Goal: Task Accomplishment & Management: Manage account settings

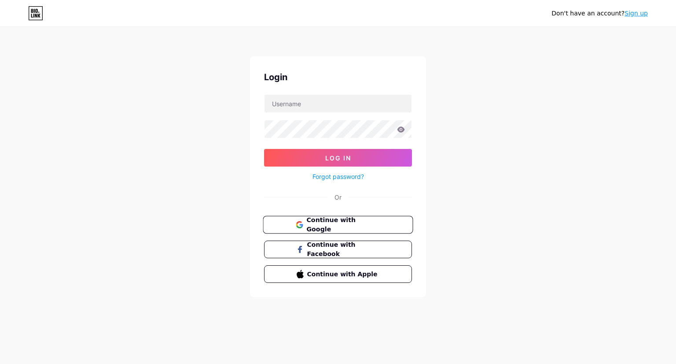
click at [350, 225] on span "Continue with Google" at bounding box center [343, 224] width 74 height 19
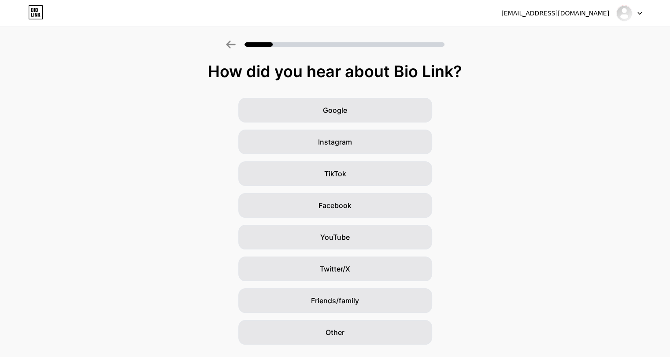
click at [231, 48] on icon at bounding box center [231, 45] width 10 height 8
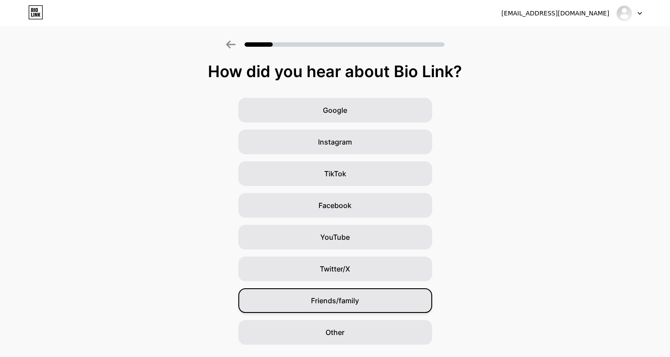
click at [336, 307] on div "Friends/family" at bounding box center [335, 300] width 194 height 25
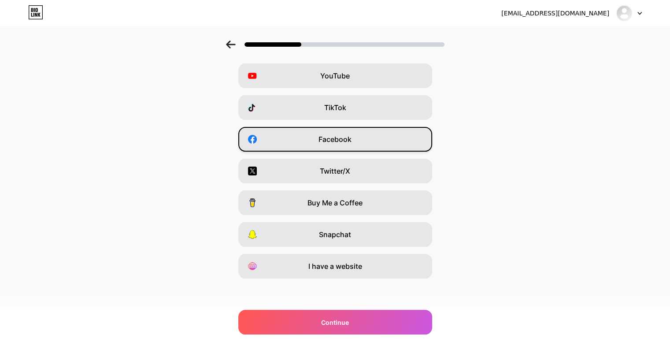
scroll to position [67, 0]
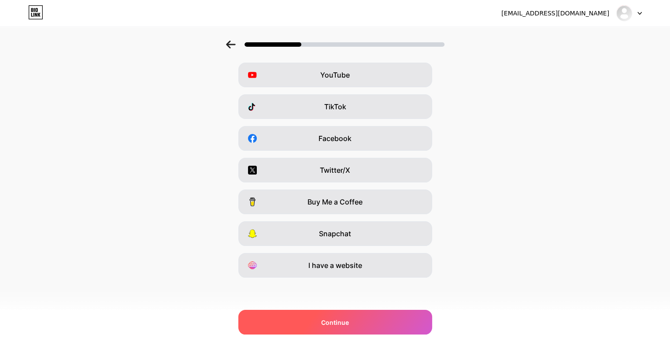
click at [321, 323] on div "Continue" at bounding box center [335, 322] width 194 height 25
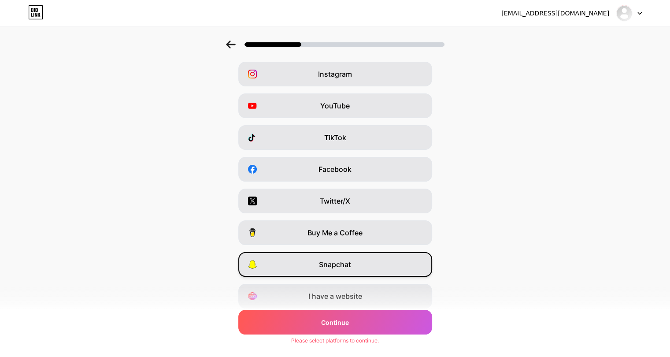
scroll to position [0, 0]
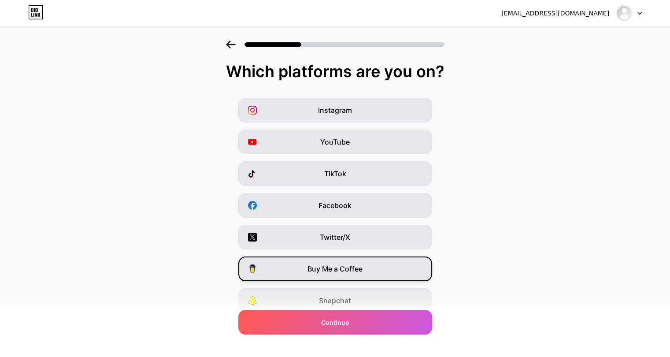
click at [343, 277] on div "Buy Me a Coffee" at bounding box center [335, 268] width 194 height 25
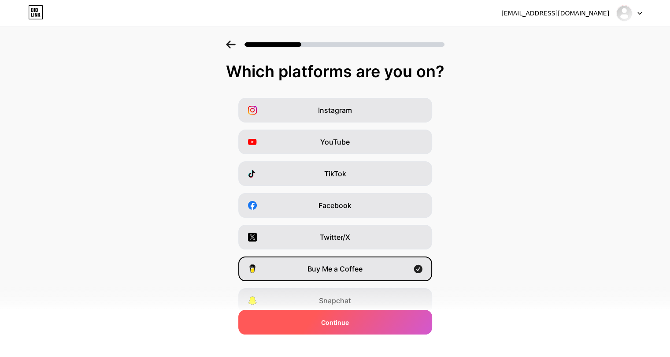
click at [347, 333] on div "Continue" at bounding box center [335, 322] width 194 height 25
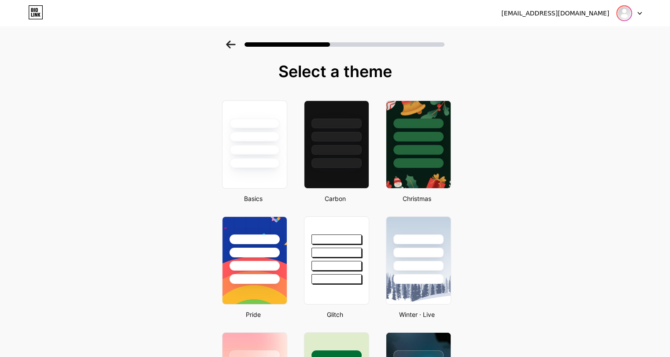
click at [627, 13] on img at bounding box center [624, 13] width 14 height 14
click at [563, 13] on div "[EMAIL_ADDRESS][DOMAIN_NAME]" at bounding box center [555, 13] width 108 height 9
click at [639, 15] on div at bounding box center [629, 13] width 26 height 16
click at [574, 33] on li "Logout" at bounding box center [586, 36] width 109 height 24
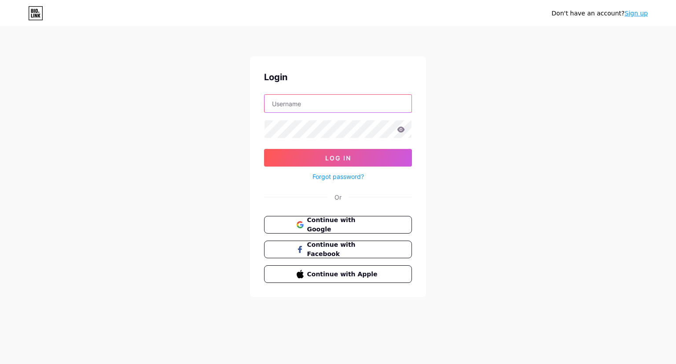
click at [320, 101] on input "text" at bounding box center [338, 104] width 147 height 18
type input "Shawnchng"
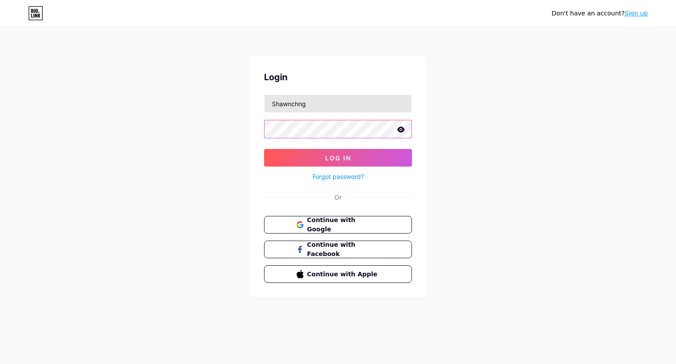
click at [264, 149] on button "Log In" at bounding box center [338, 158] width 148 height 18
